Goal: Obtain resource: Obtain resource

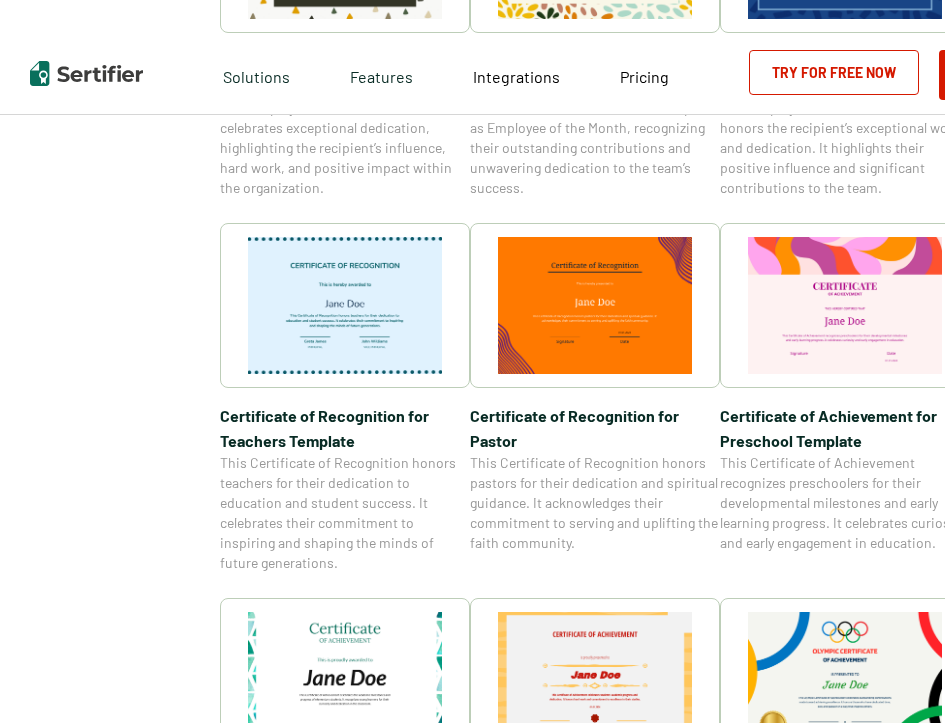
scroll to position [500, 0]
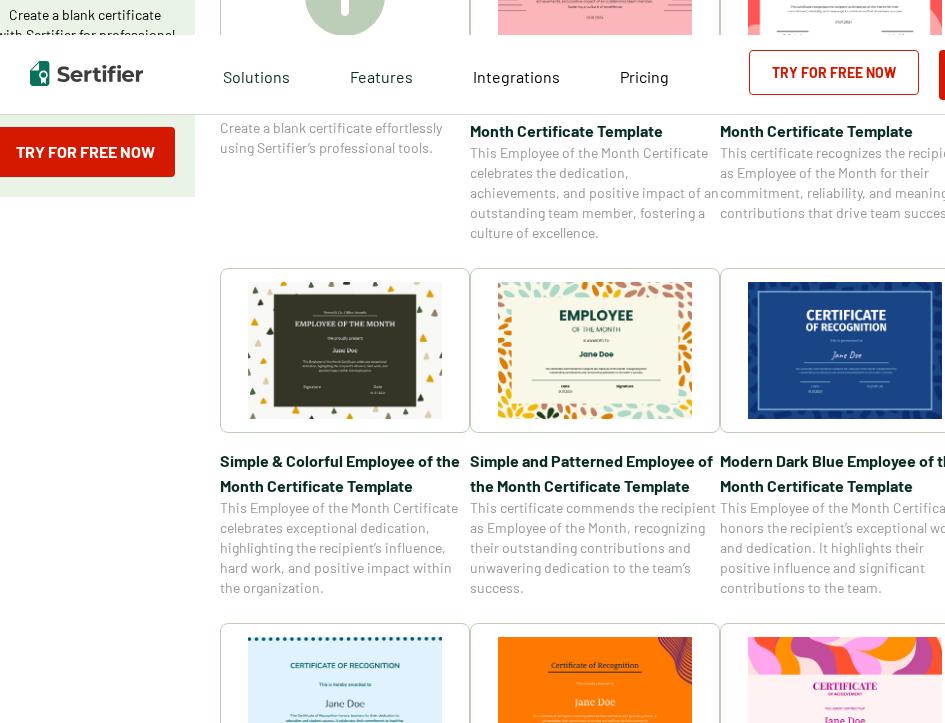
click at [821, 362] on img at bounding box center [845, 350] width 194 height 137
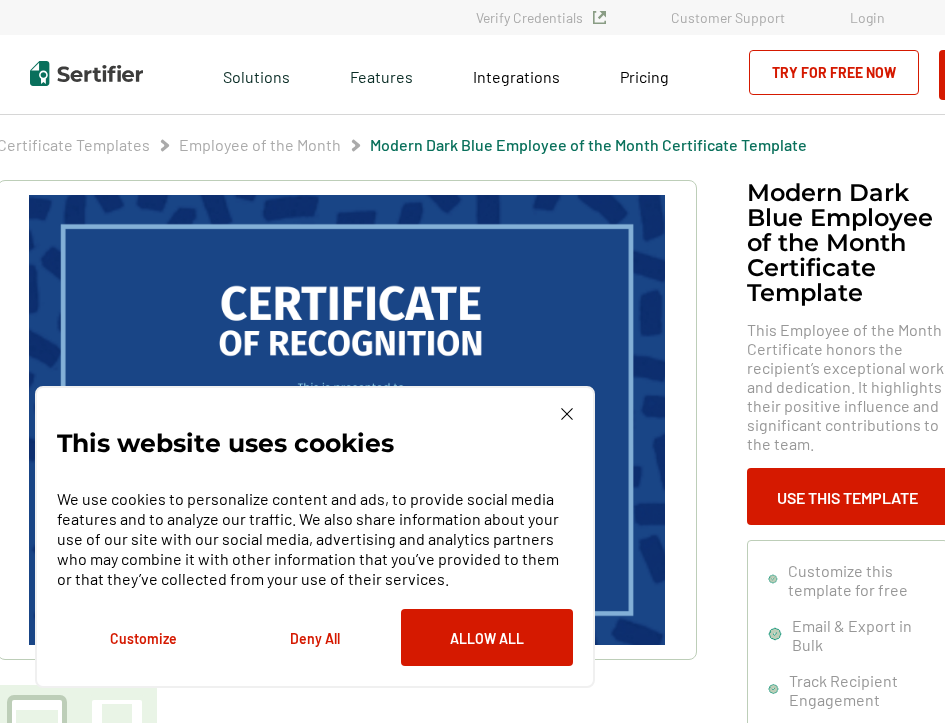
click at [565, 417] on img at bounding box center [567, 414] width 12 height 12
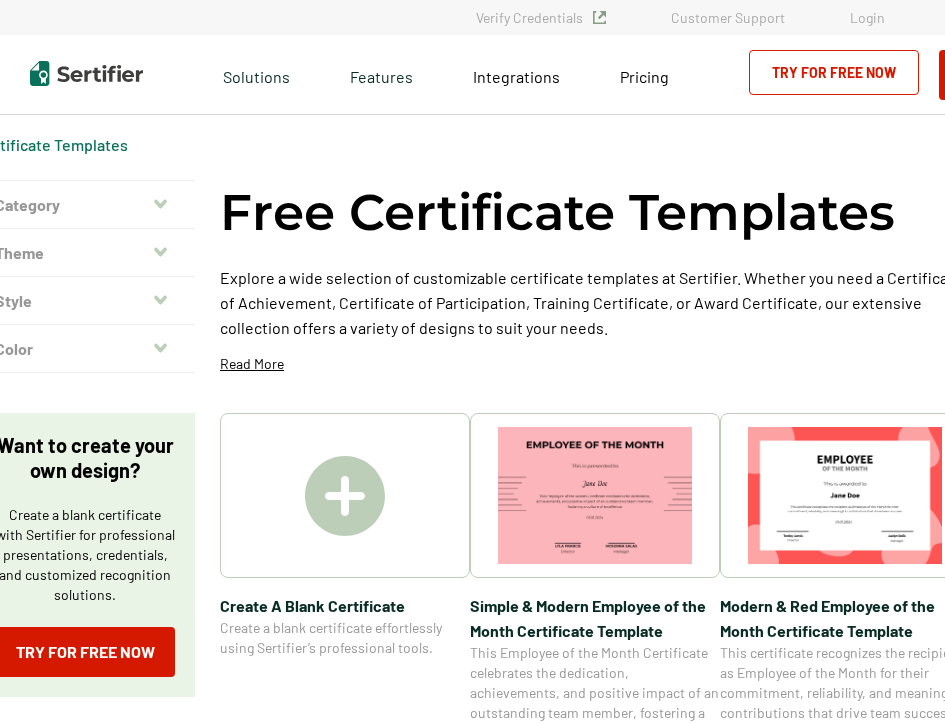
scroll to position [499, 0]
